Goal: Transaction & Acquisition: Book appointment/travel/reservation

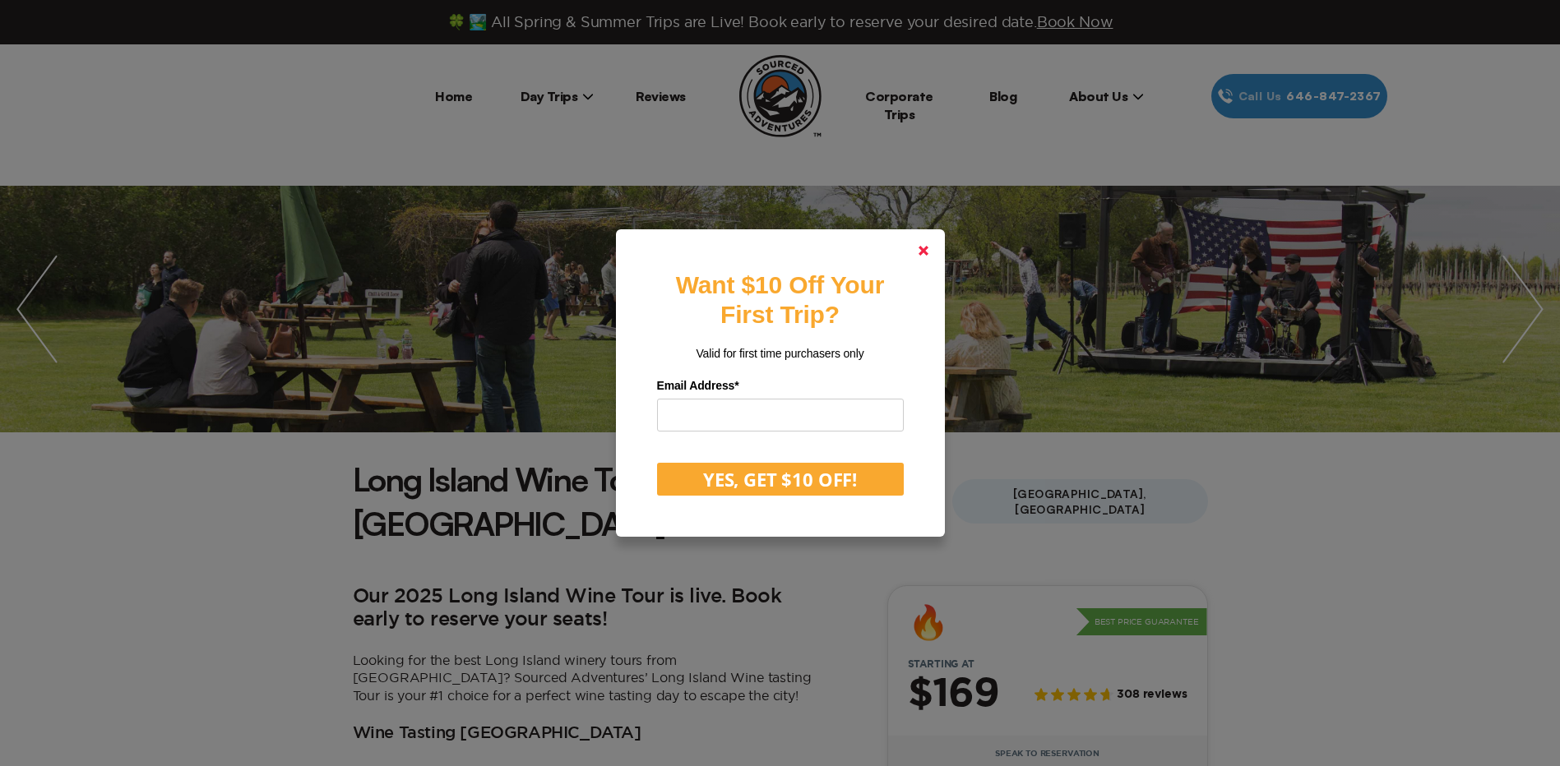
click at [928, 250] on polygon at bounding box center [924, 251] width 10 height 10
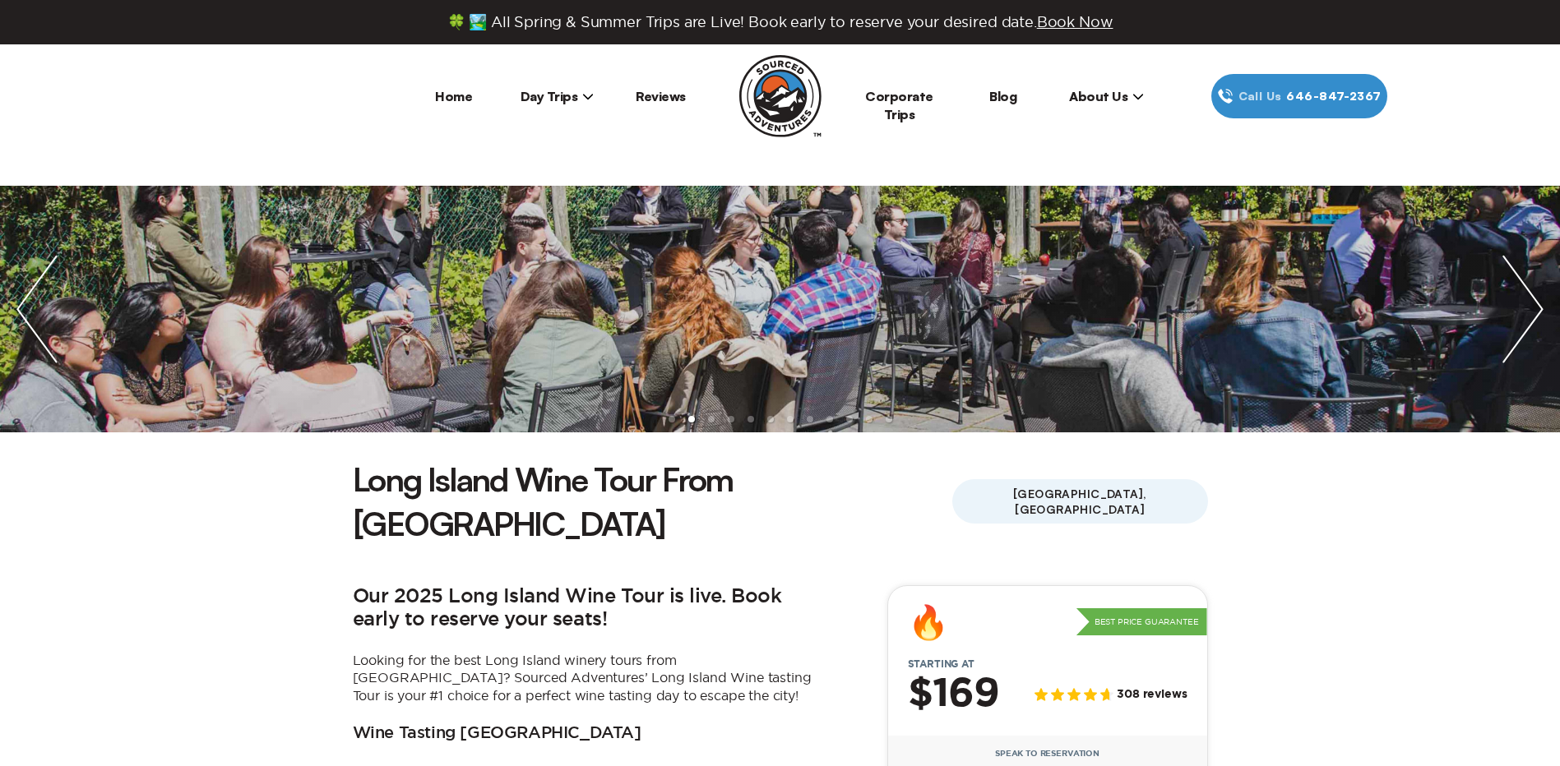
click at [555, 101] on span "Day Trips" at bounding box center [558, 96] width 74 height 16
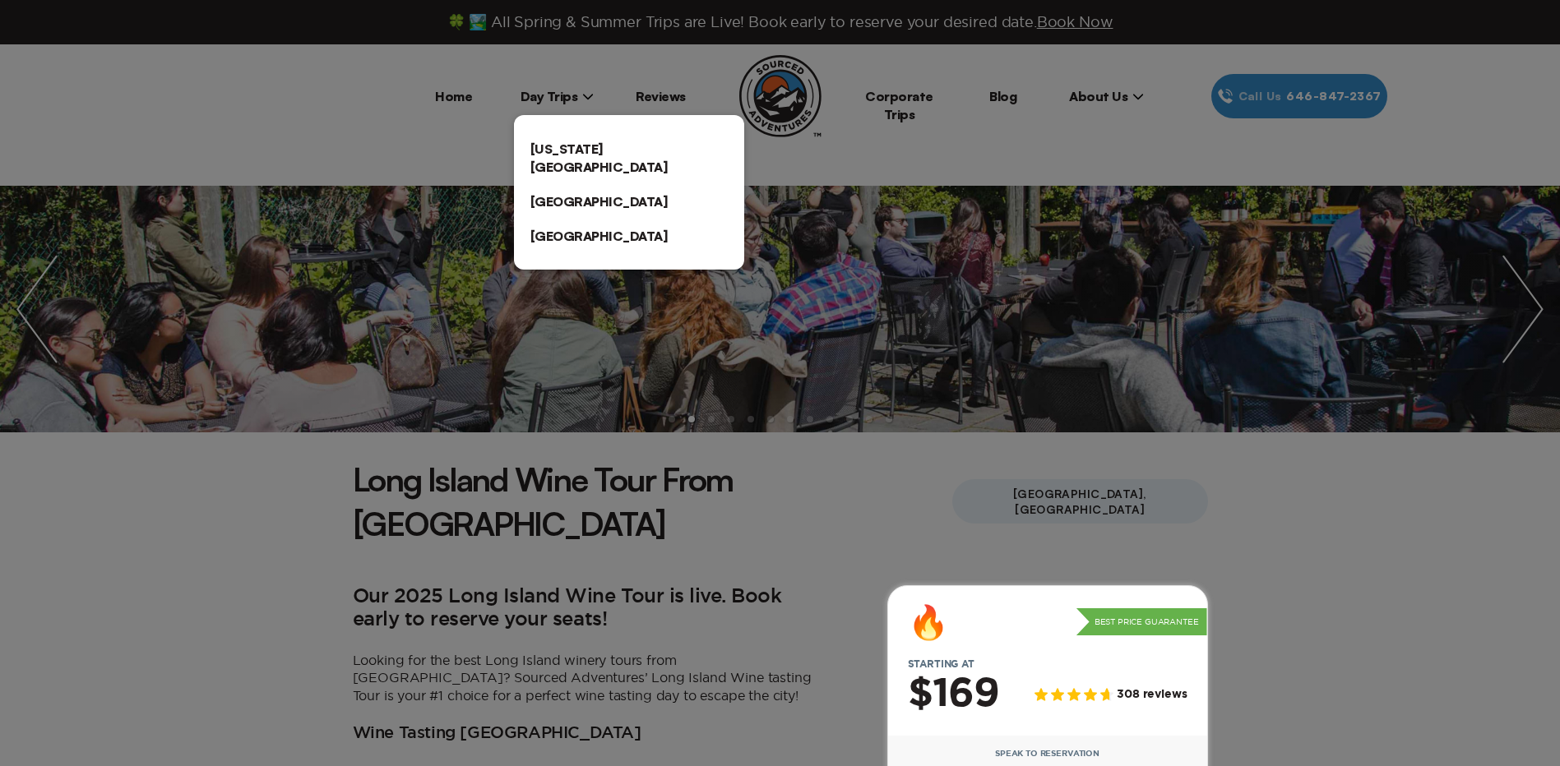
click at [561, 141] on link "[US_STATE][GEOGRAPHIC_DATA]" at bounding box center [629, 158] width 230 height 53
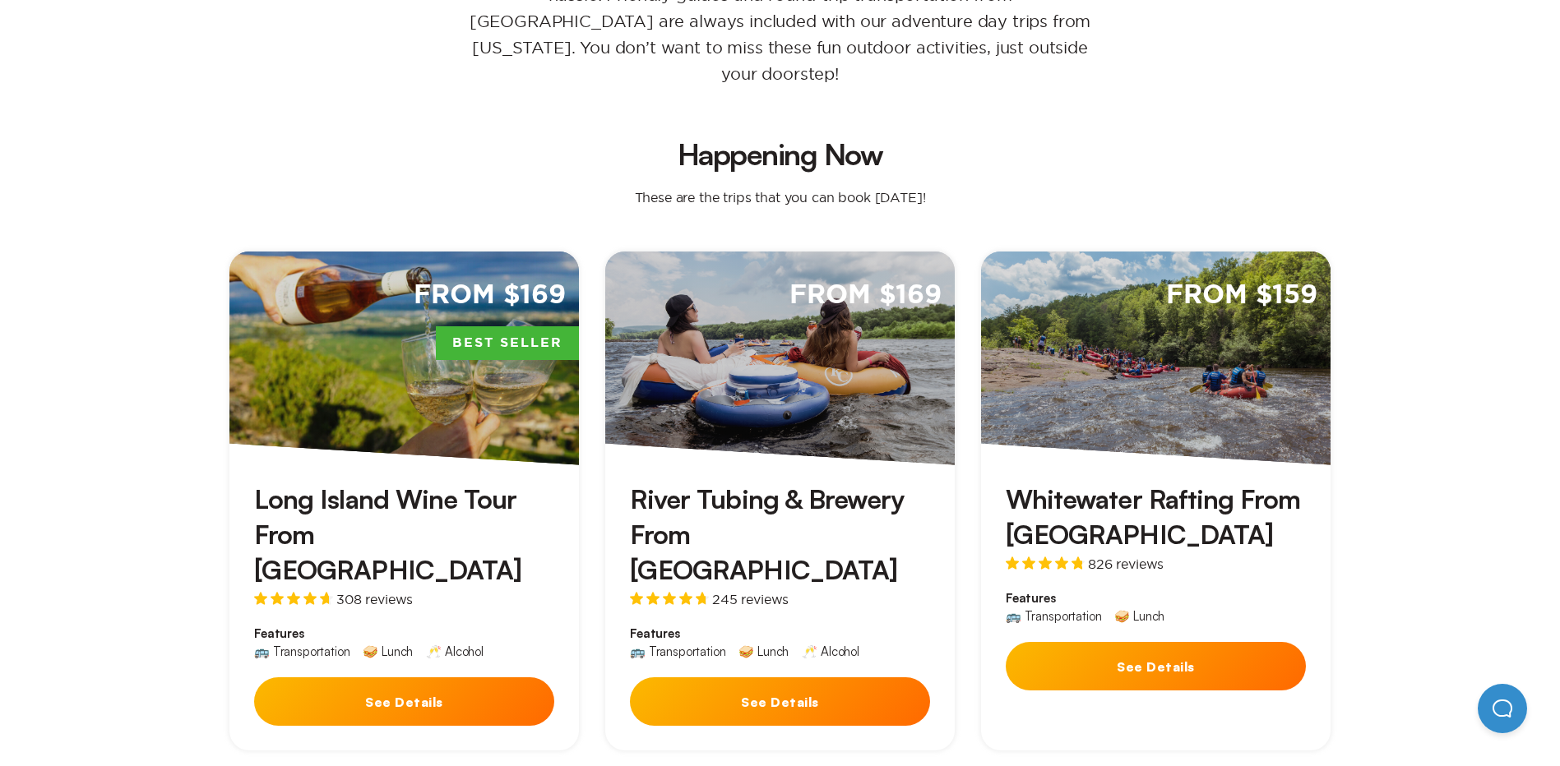
scroll to position [411, 0]
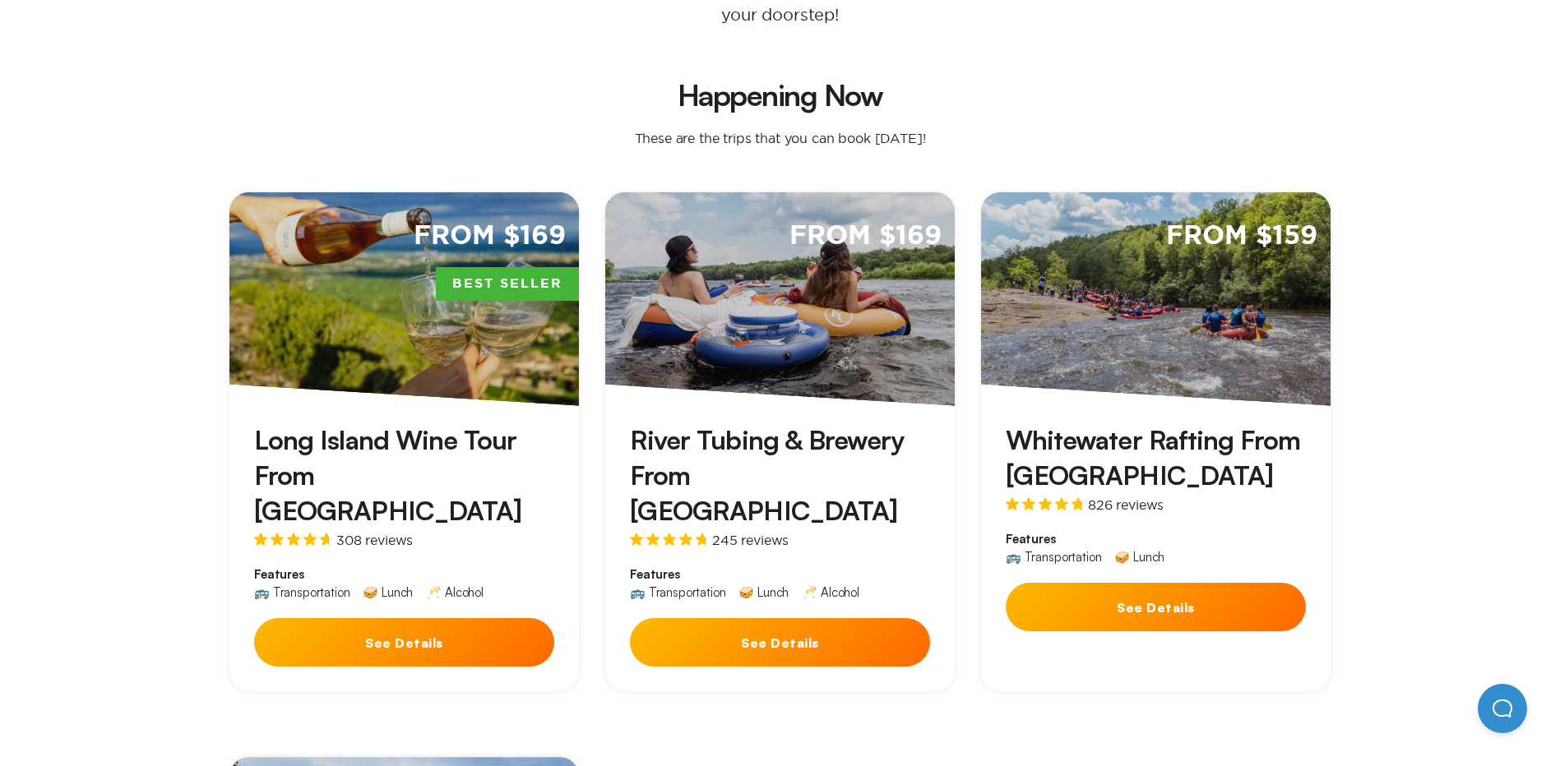
click at [438, 287] on div "From $169 Best Seller" at bounding box center [403, 299] width 349 height 214
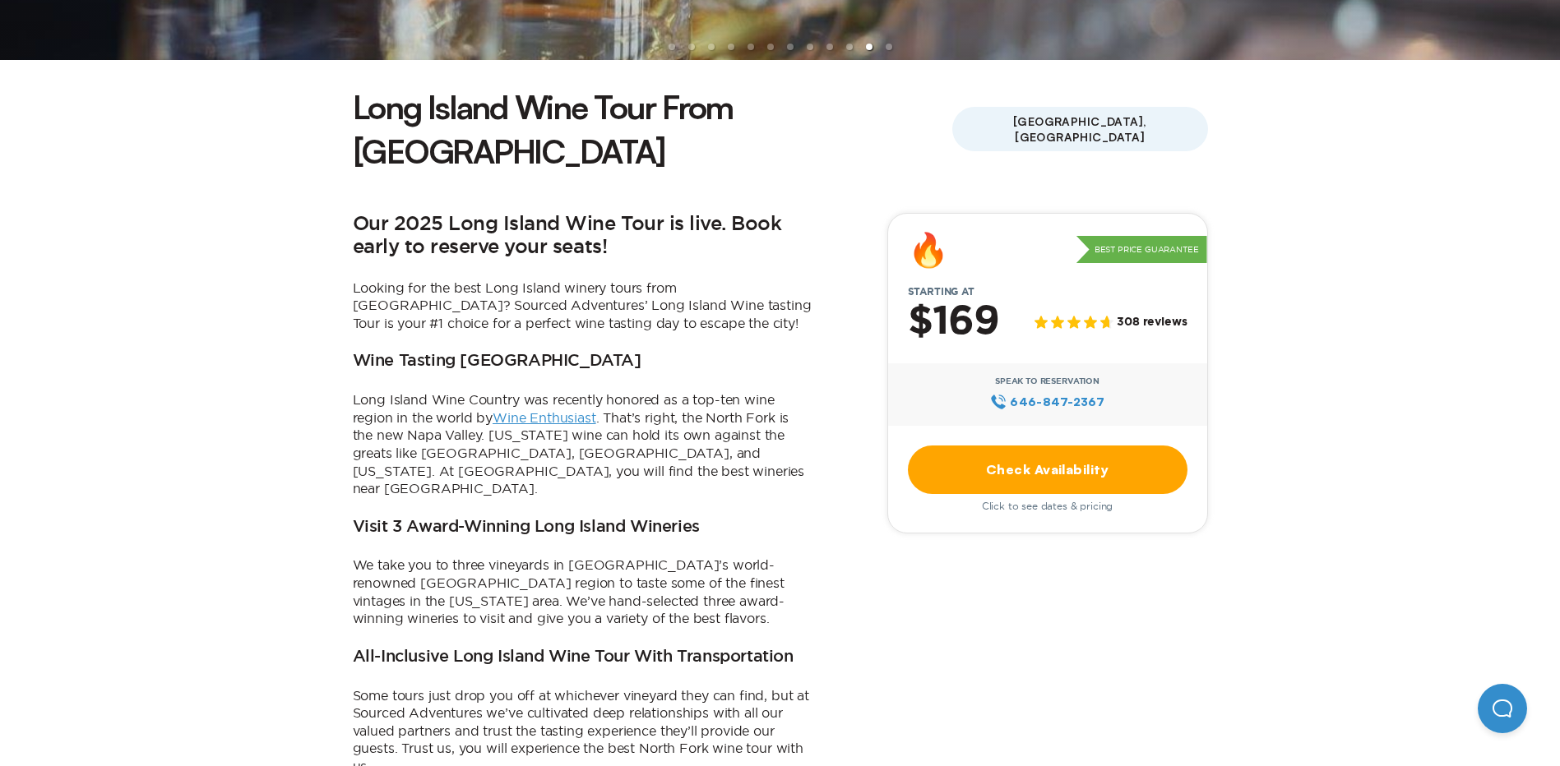
scroll to position [411, 0]
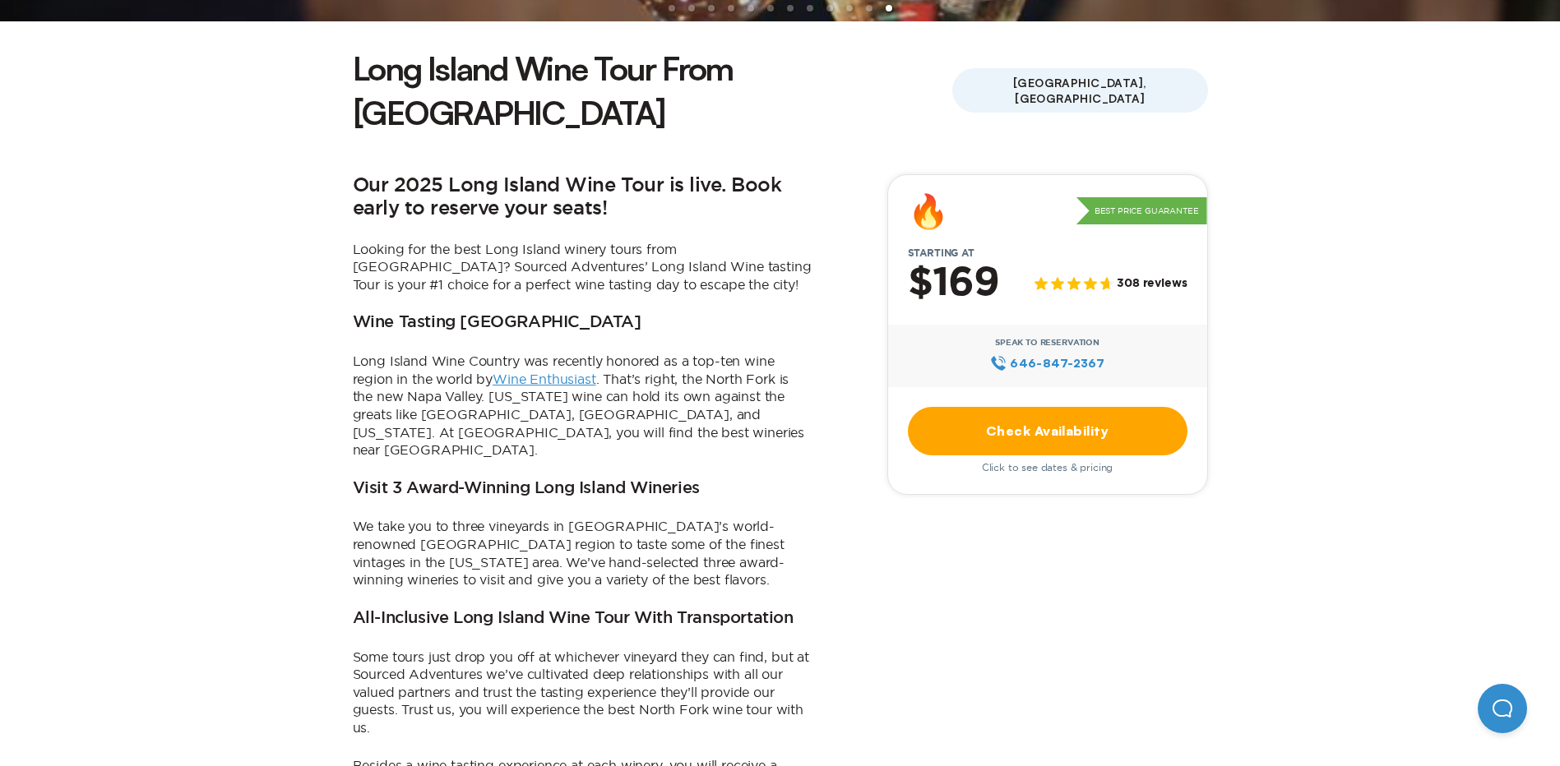
click at [1044, 407] on link "Check Availability" at bounding box center [1048, 431] width 280 height 49
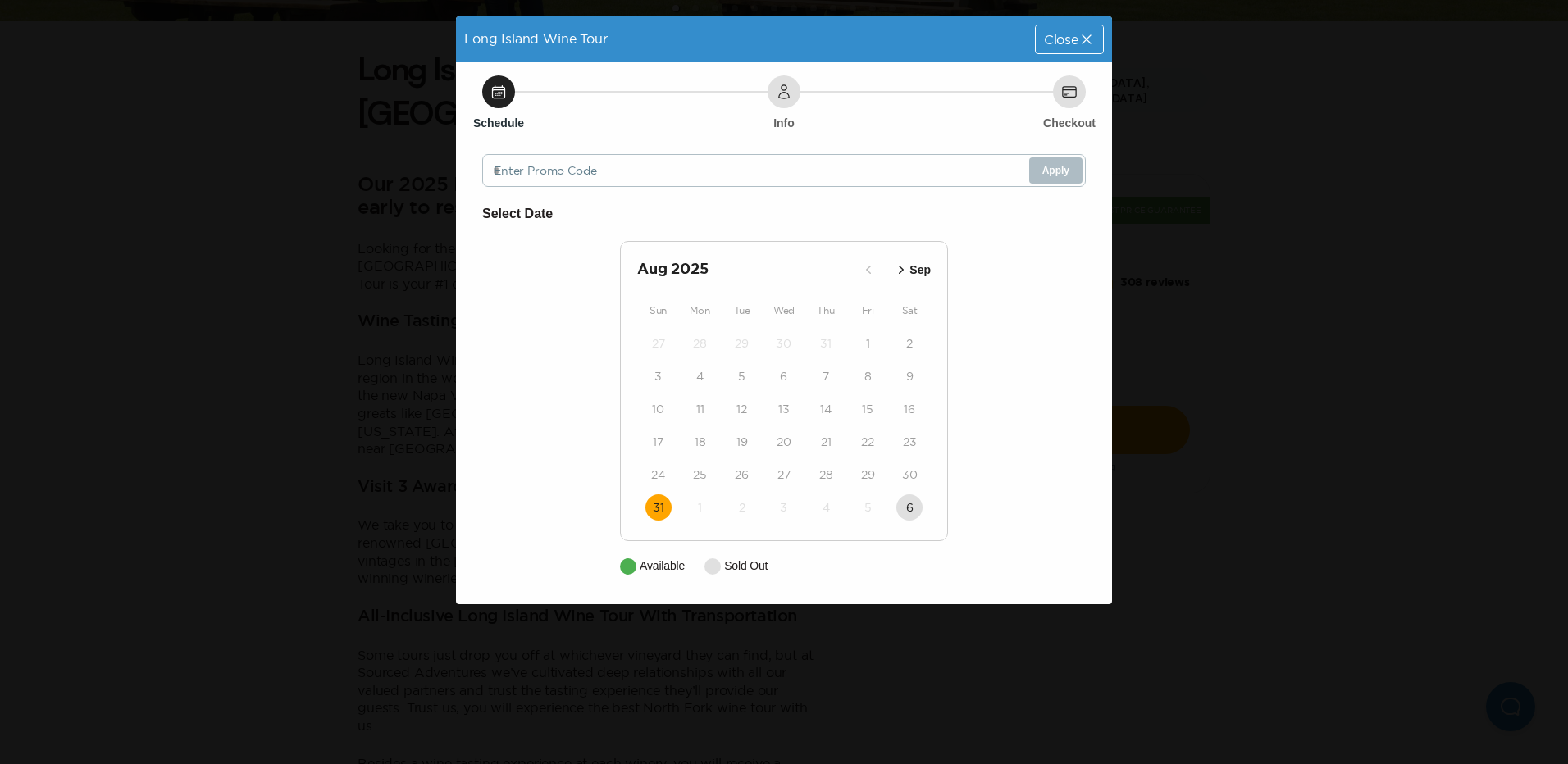
click at [658, 511] on time "31" at bounding box center [659, 508] width 12 height 16
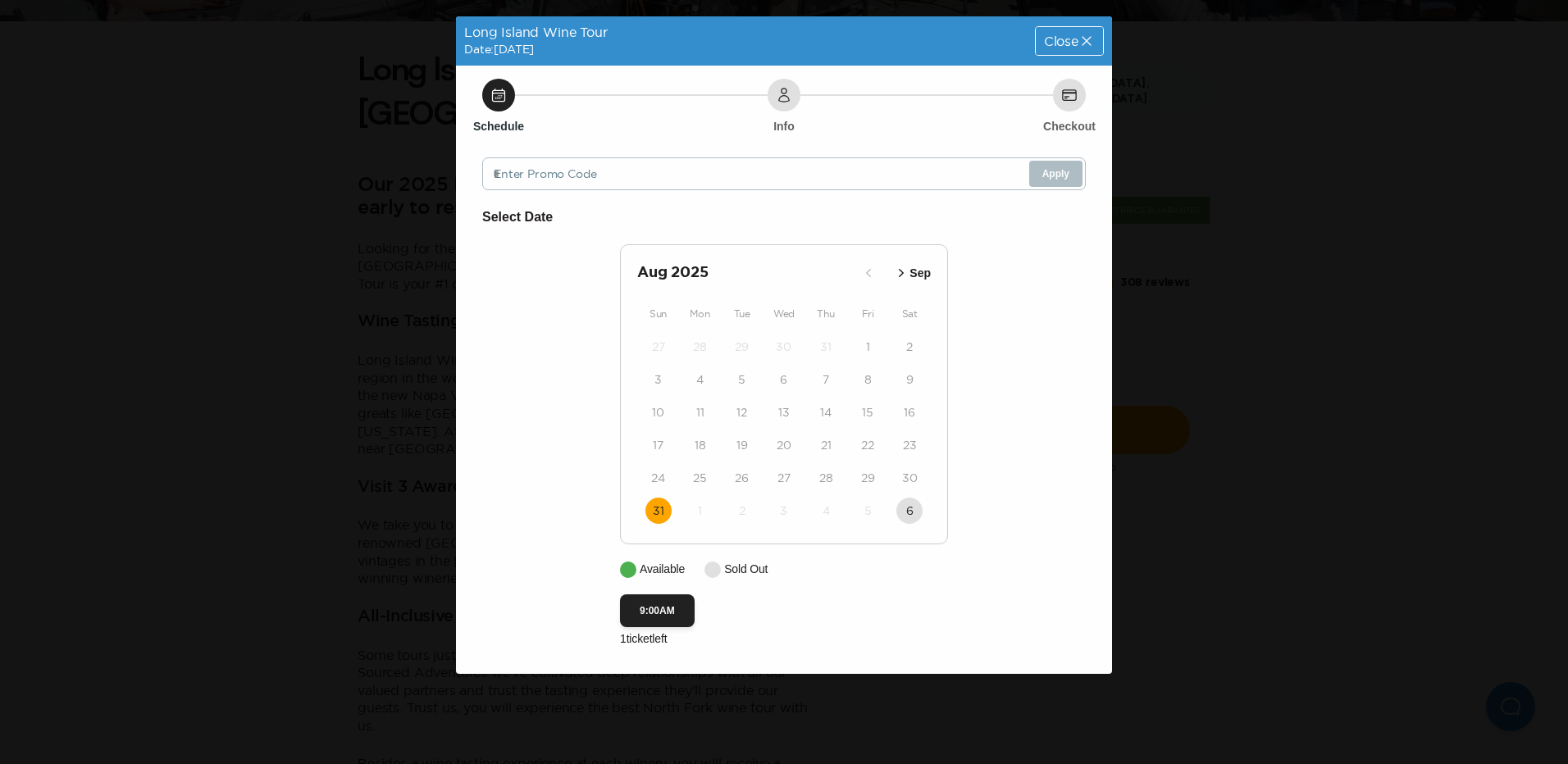
click at [1064, 42] on span "Close" at bounding box center [1061, 41] width 35 height 13
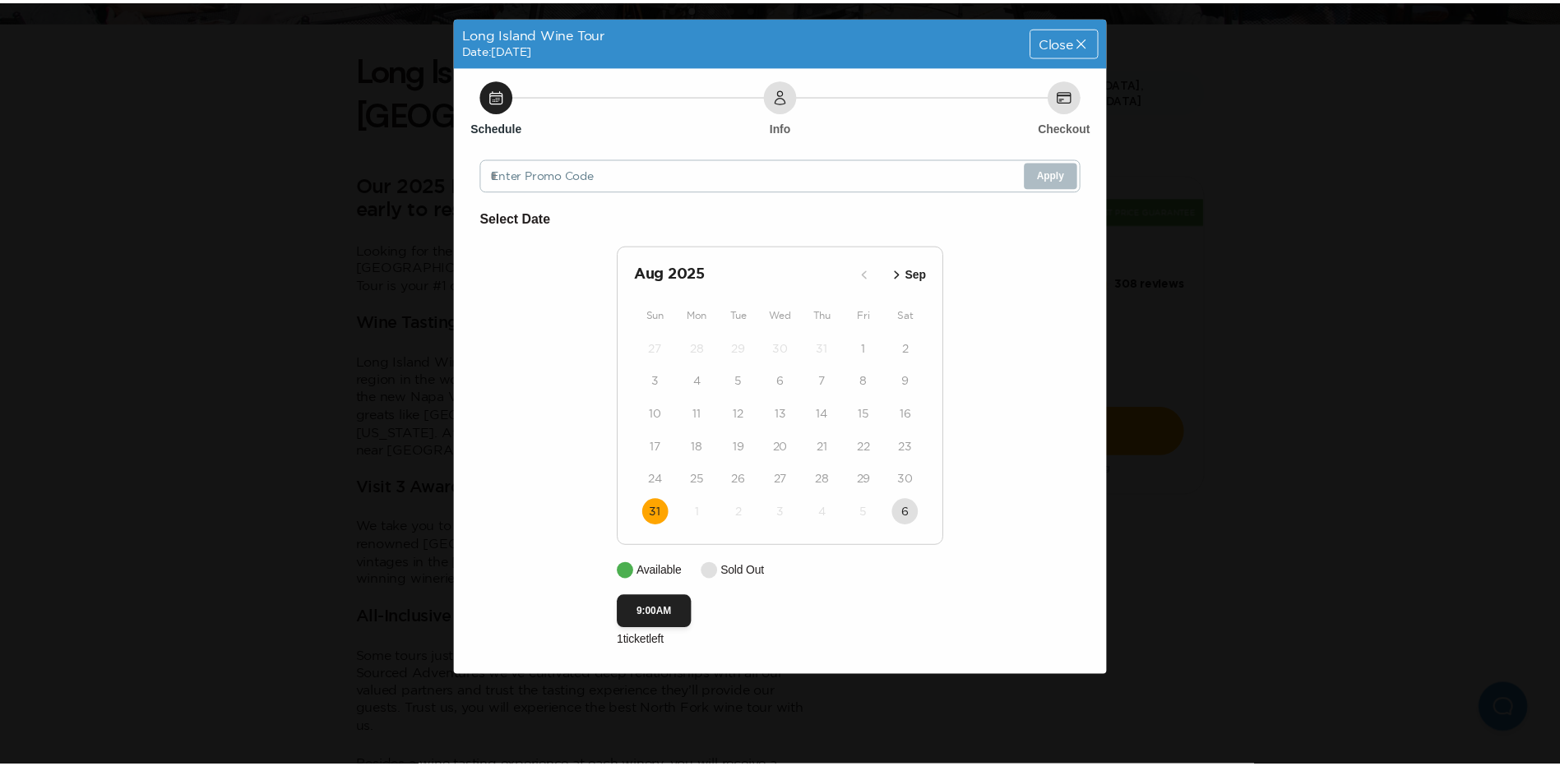
scroll to position [411, 0]
